Goal: Information Seeking & Learning: Find specific page/section

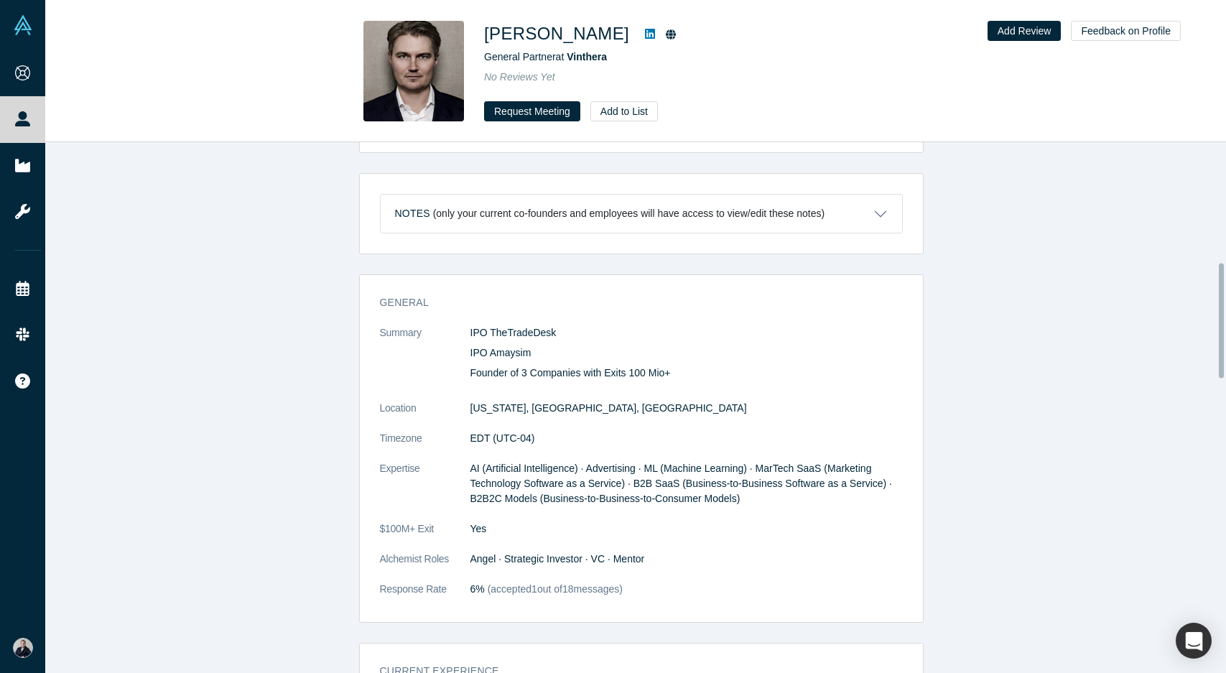
scroll to position [555, 0]
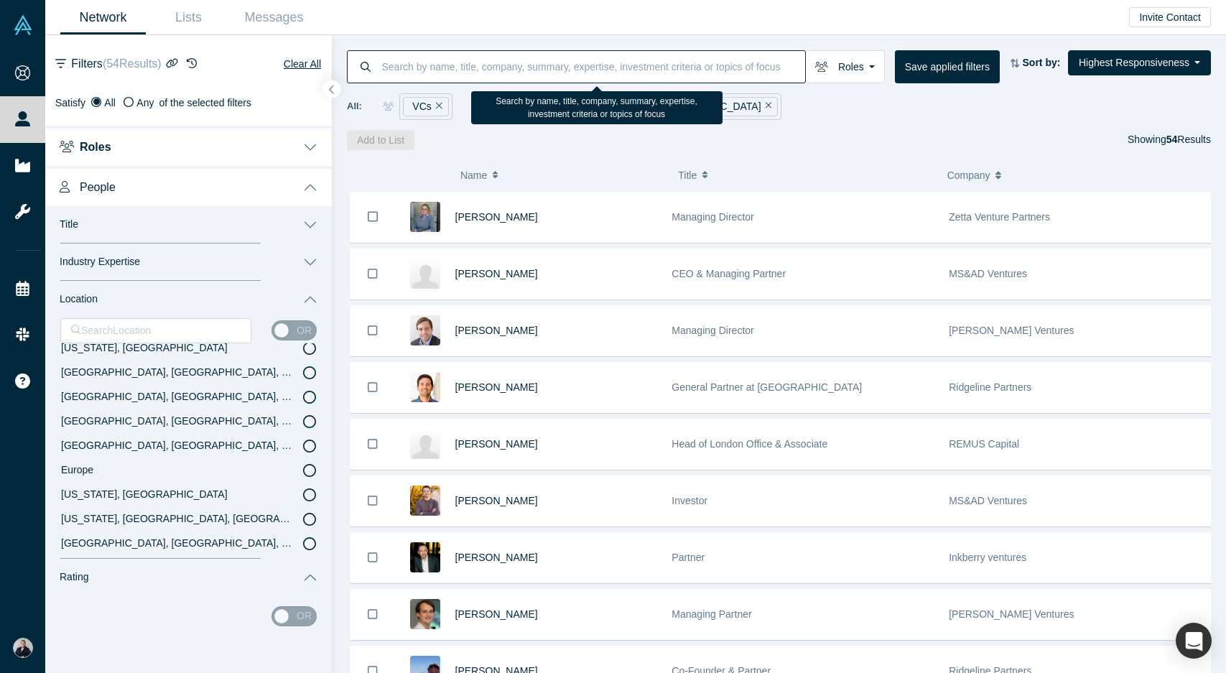
click at [490, 72] on input at bounding box center [593, 67] width 425 height 34
click at [487, 72] on input "reen" at bounding box center [593, 67] width 425 height 34
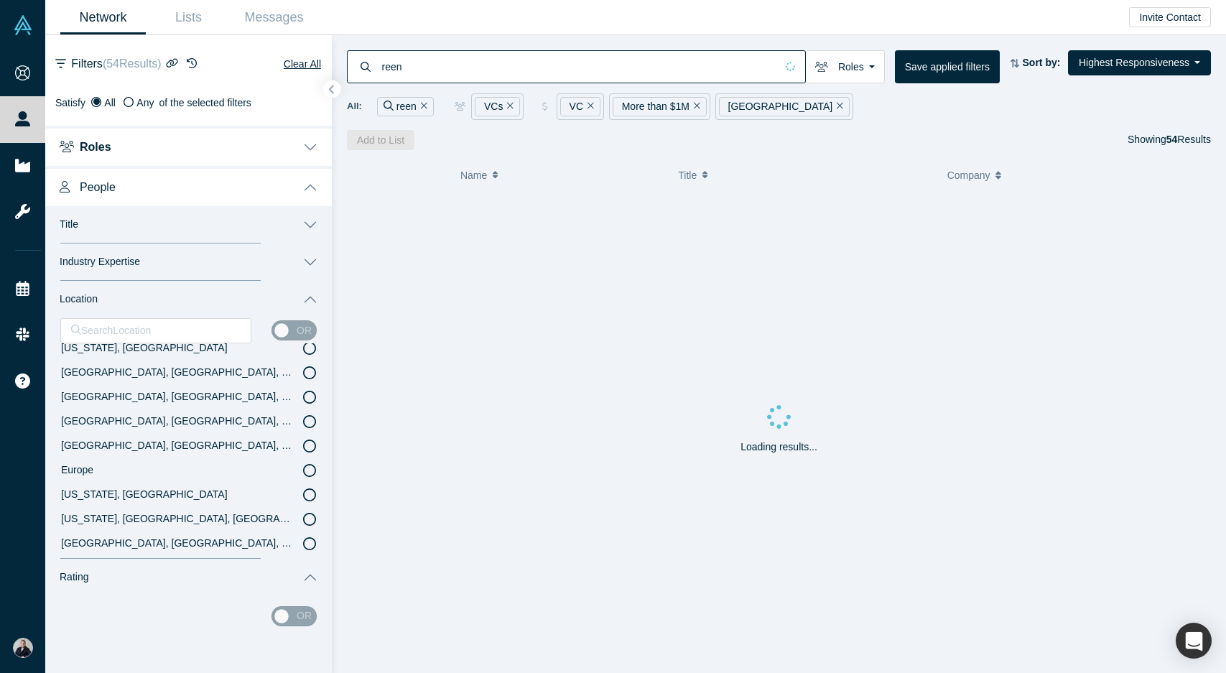
drag, startPoint x: 436, startPoint y: 67, endPoint x: 336, endPoint y: 63, distance: 99.9
click at [336, 63] on div "reen Roles VCs Founders Faculty Mentors Alumni Mentor Angels Corporate Innovato…" at bounding box center [779, 92] width 894 height 115
type input "reen"
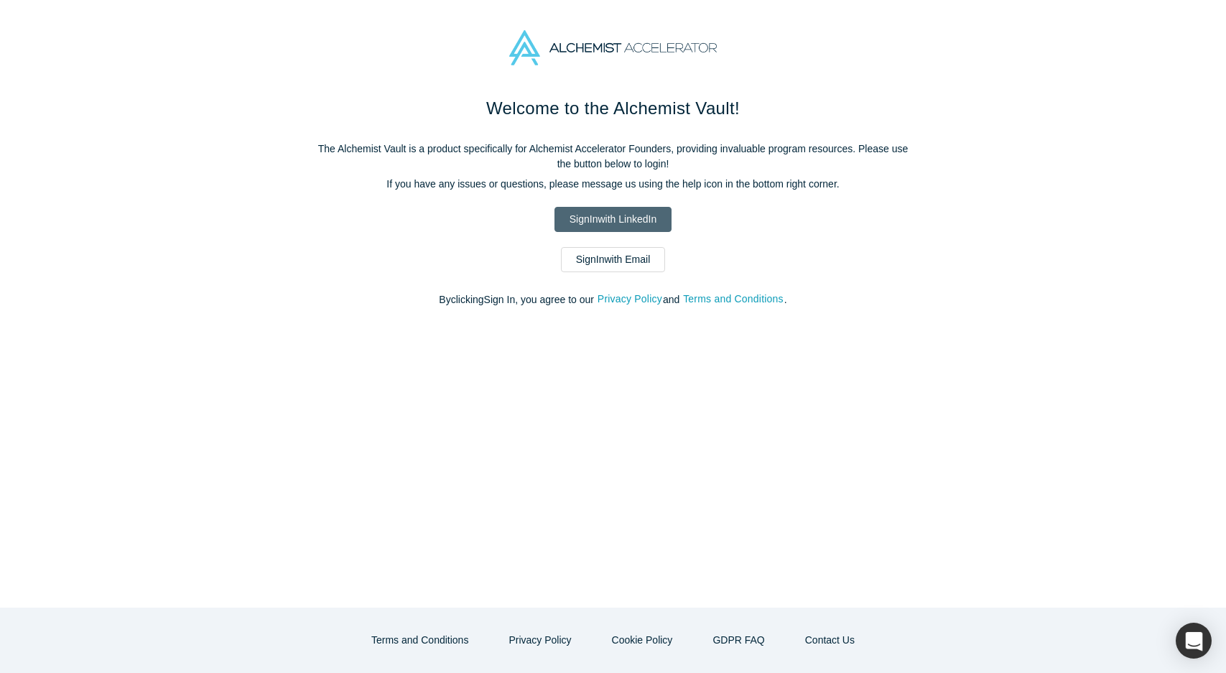
click at [610, 218] on link "Sign In with LinkedIn" at bounding box center [612, 219] width 117 height 25
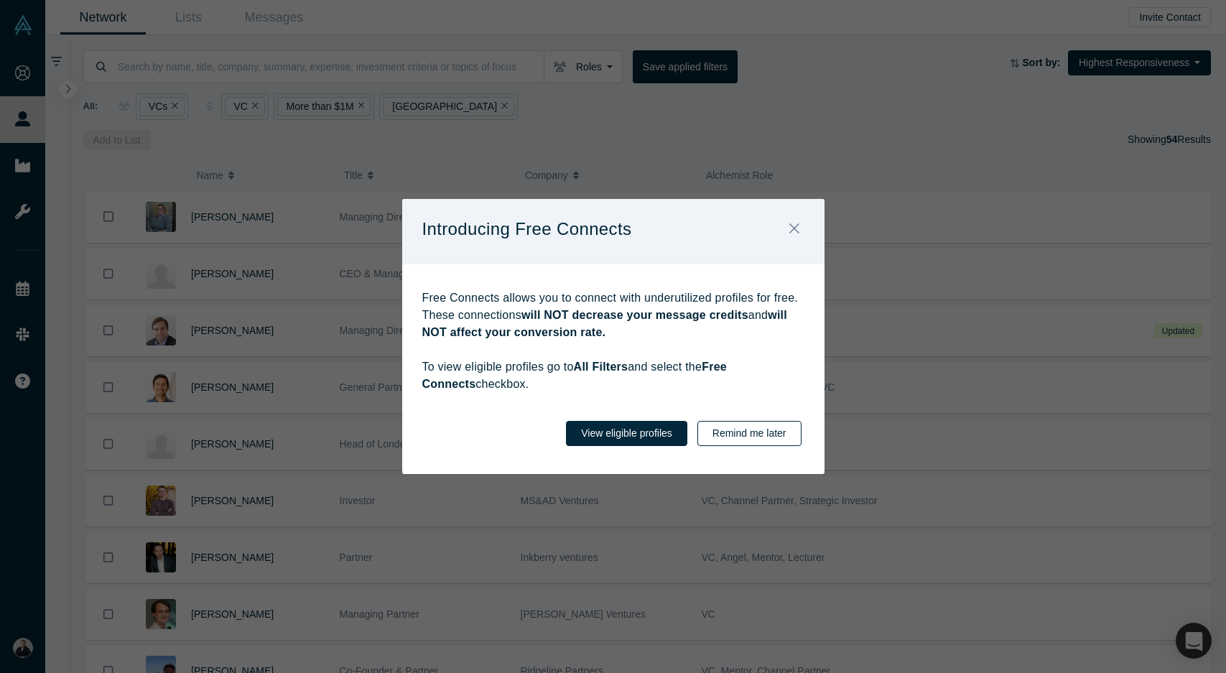
click at [748, 429] on button "Remind me later" at bounding box center [749, 433] width 104 height 25
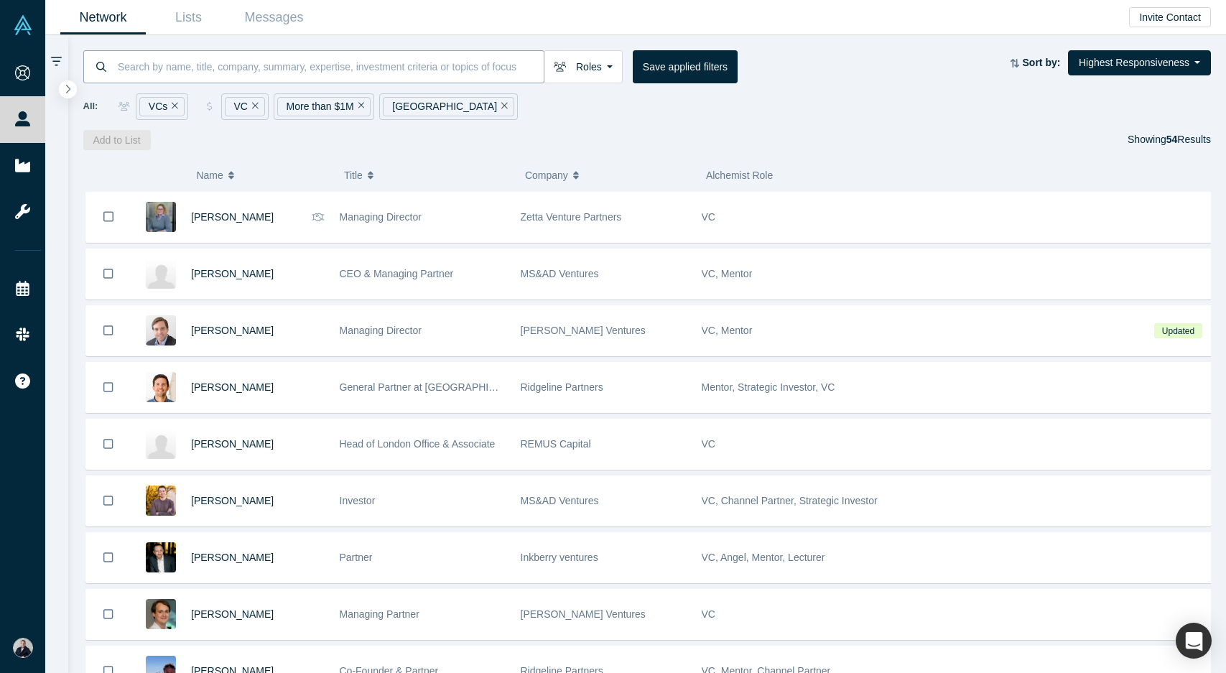
click at [200, 64] on input at bounding box center [329, 67] width 427 height 34
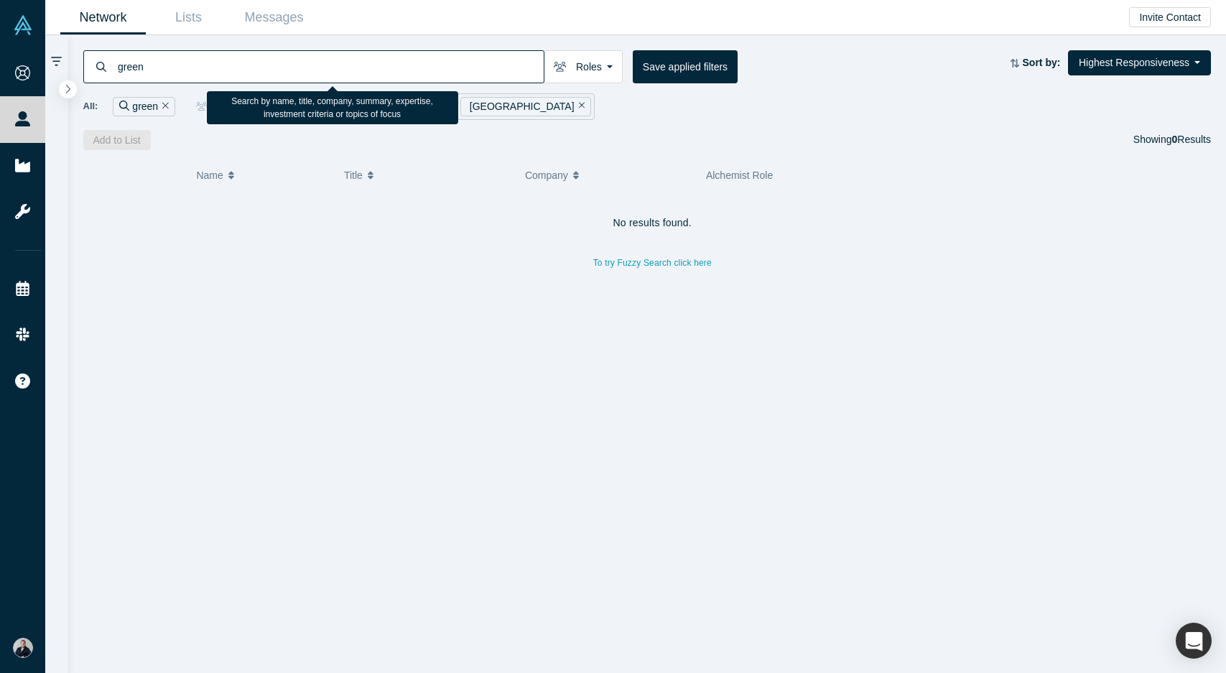
drag, startPoint x: 185, startPoint y: 66, endPoint x: 94, endPoint y: 69, distance: 90.5
click at [94, 69] on div "green" at bounding box center [313, 66] width 461 height 33
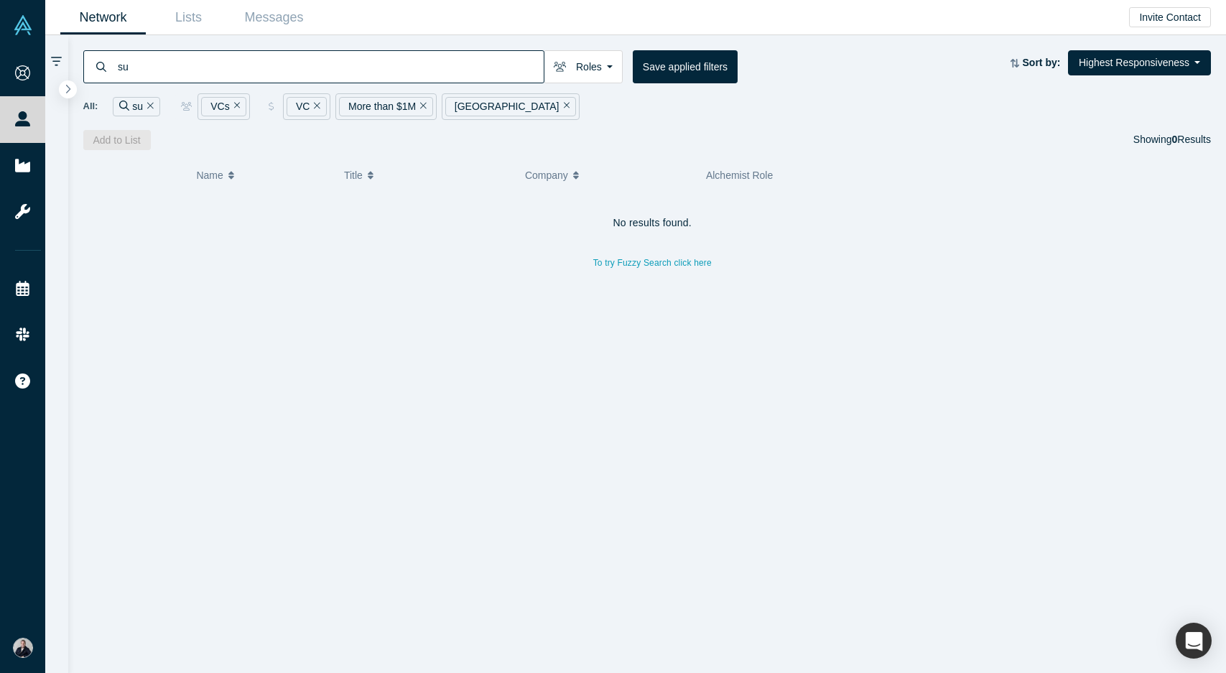
type input "s"
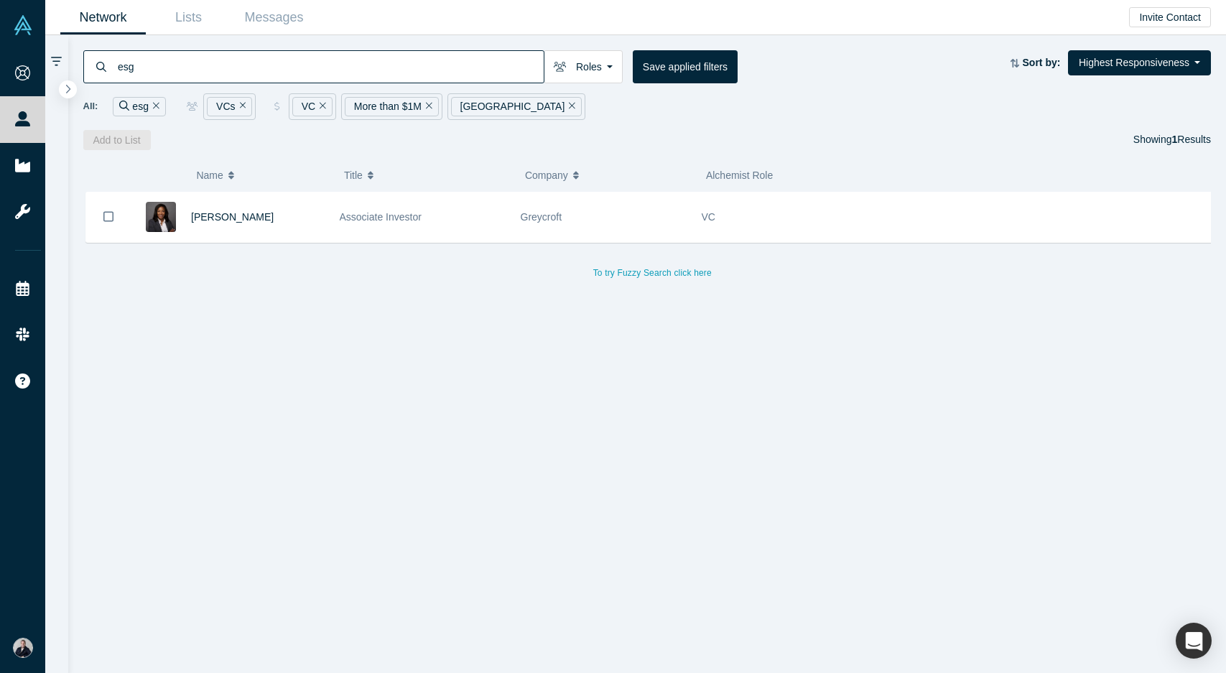
drag, startPoint x: 138, startPoint y: 71, endPoint x: 91, endPoint y: 68, distance: 46.8
click at [91, 68] on div "esg" at bounding box center [313, 66] width 461 height 33
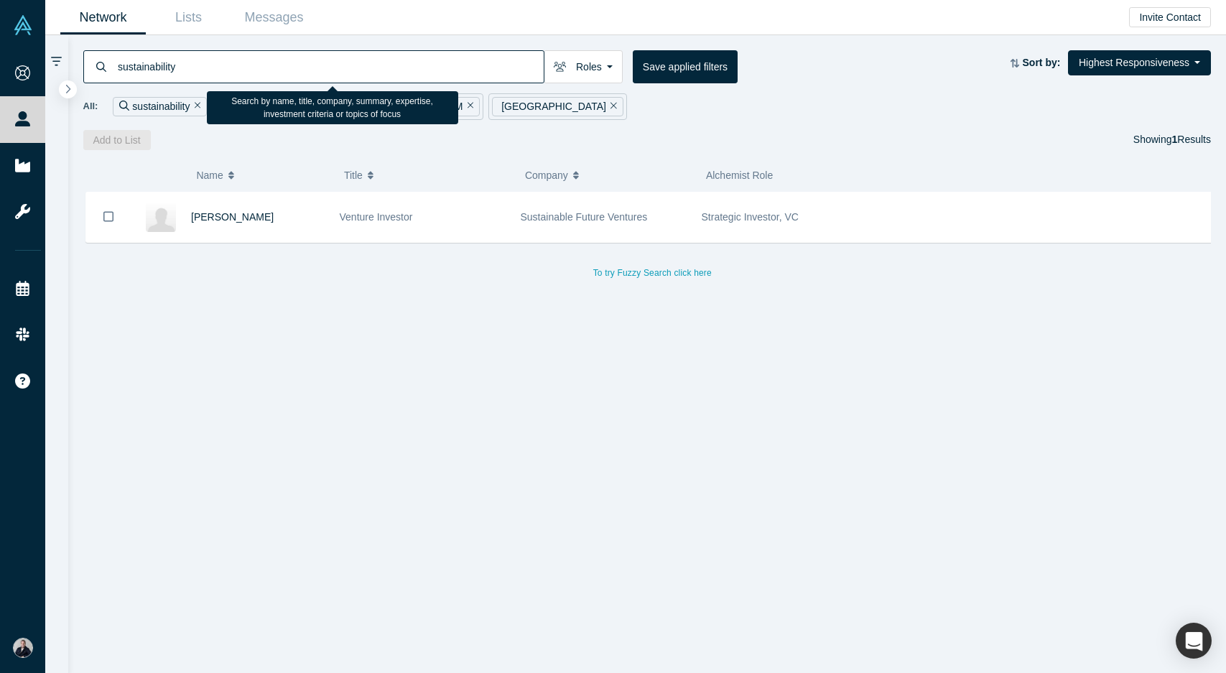
drag, startPoint x: 183, startPoint y: 62, endPoint x: 78, endPoint y: 64, distance: 105.6
click at [78, 64] on div "sustainability Roles VCs Founders Faculty Mentors Alumni Mentor Angels Corporat…" at bounding box center [647, 92] width 1158 height 115
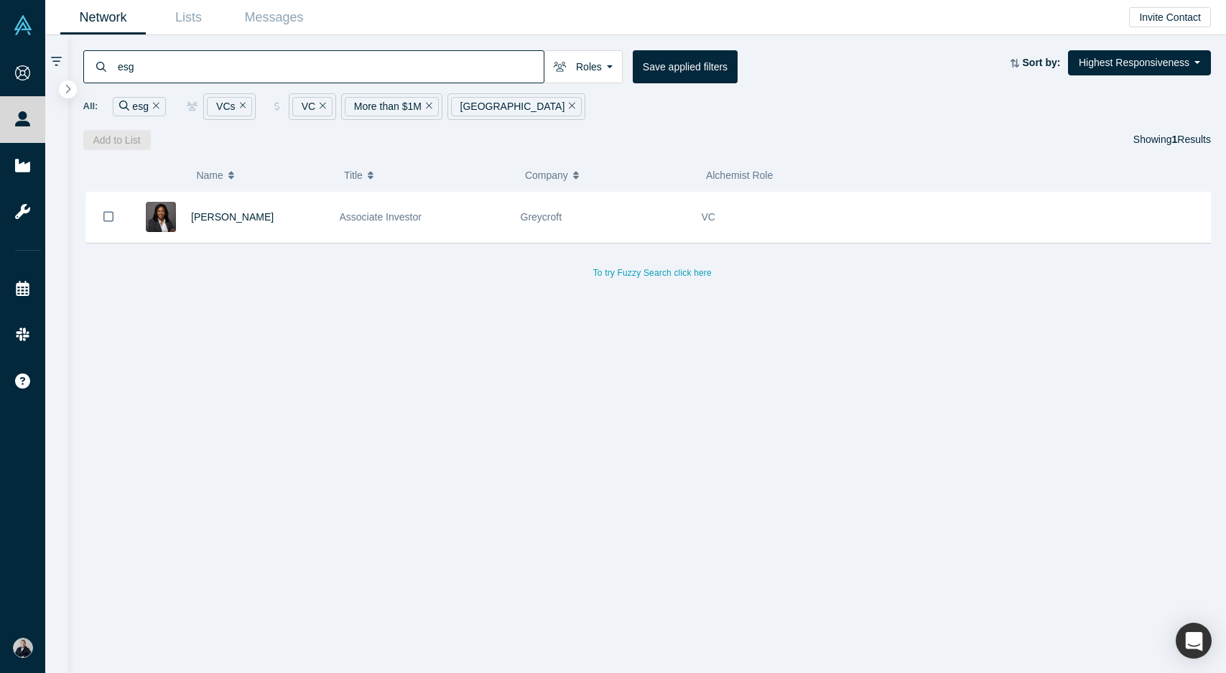
drag, startPoint x: 152, startPoint y: 68, endPoint x: 92, endPoint y: 68, distance: 60.3
click at [92, 68] on div "esg" at bounding box center [313, 66] width 461 height 33
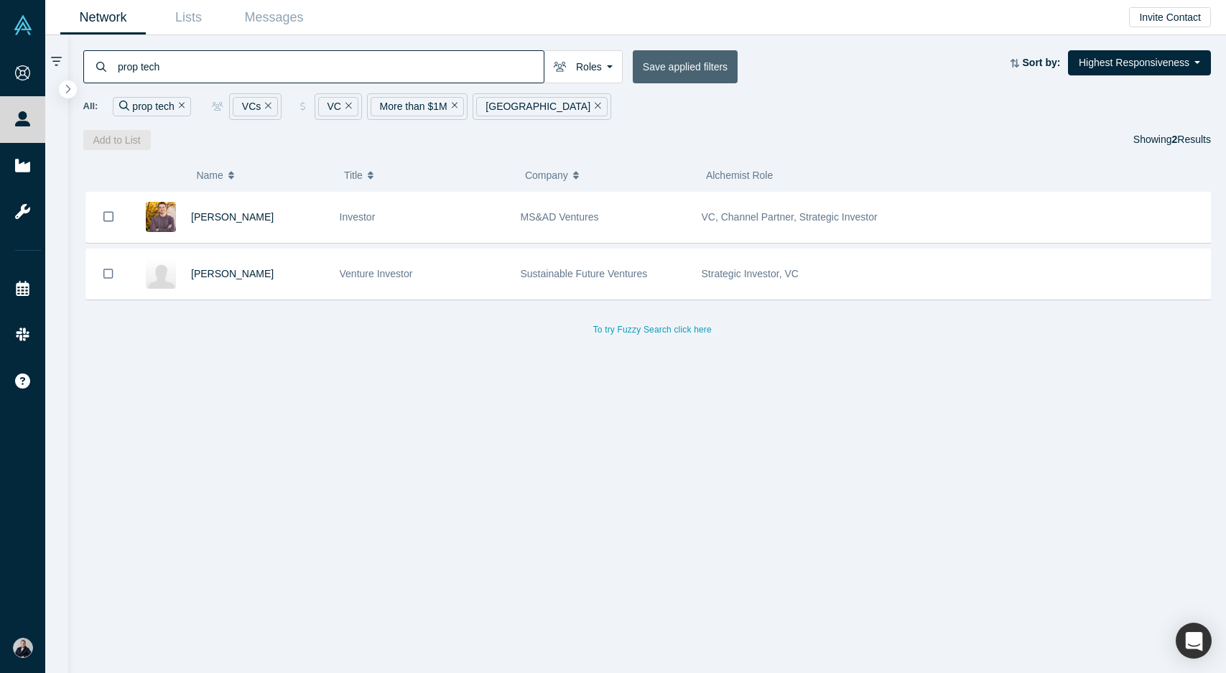
type input "prop tech"
click at [661, 70] on button "Save applied filters" at bounding box center [685, 66] width 105 height 33
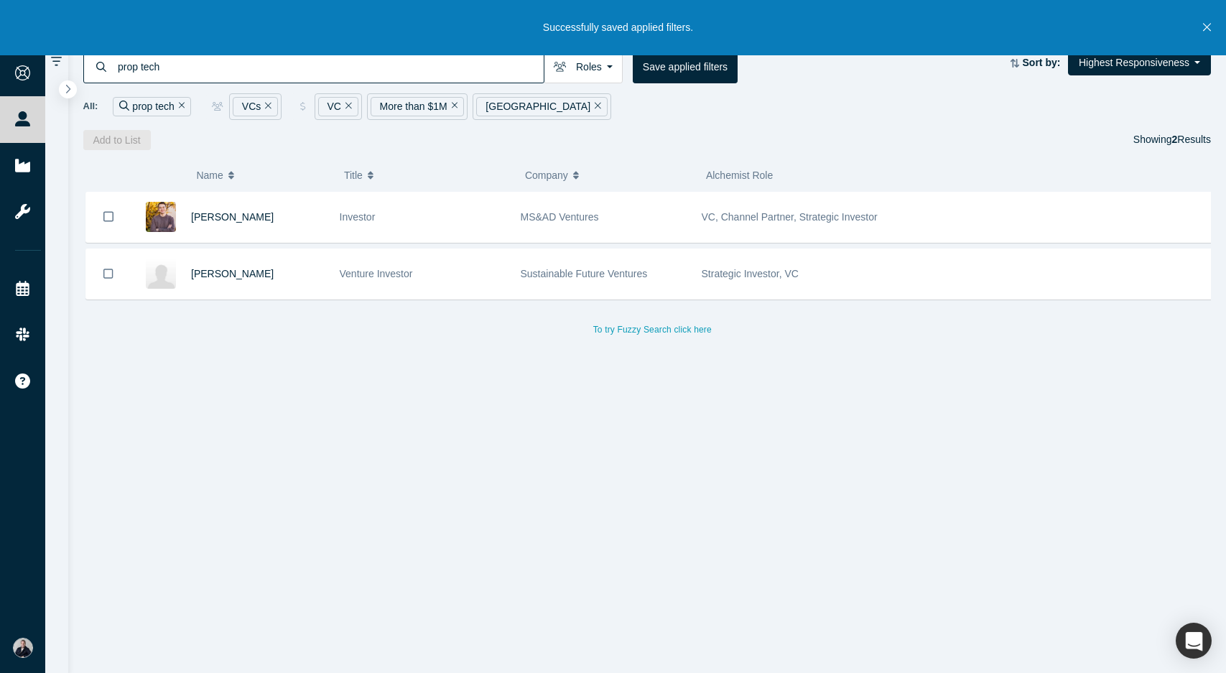
click at [674, 114] on div "All: prop tech VCs VC More than $1M [GEOGRAPHIC_DATA]" at bounding box center [647, 106] width 1128 height 27
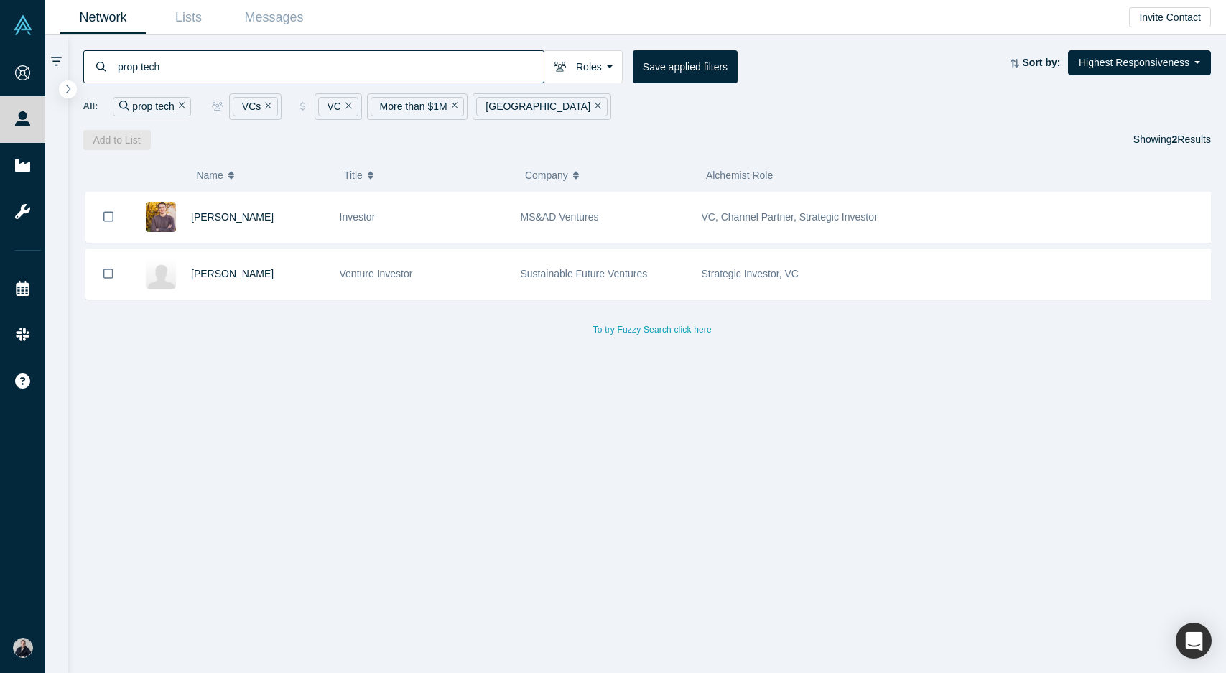
click at [1205, 32] on div "Invite Contact" at bounding box center [1175, 17] width 92 height 34
